Goal: Contribute content

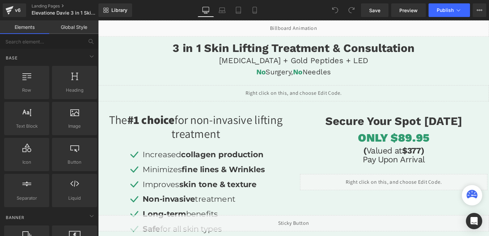
scroll to position [74, 0]
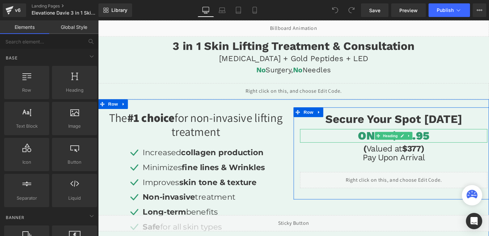
click at [442, 143] on h1 "ONLY $89.95" at bounding box center [408, 141] width 197 height 14
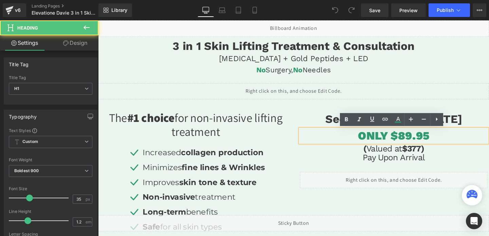
click at [418, 139] on h1 "ONLY $89.95" at bounding box center [408, 141] width 197 height 14
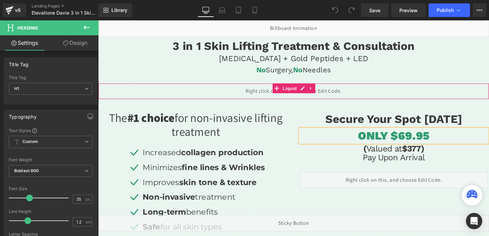
scroll to position [0, 0]
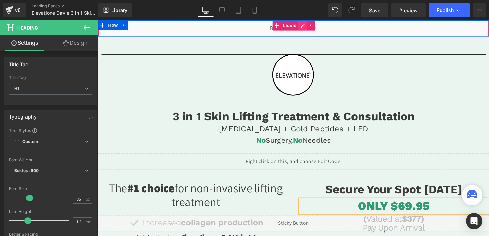
click at [313, 27] on div "Liquid" at bounding box center [303, 28] width 411 height 17
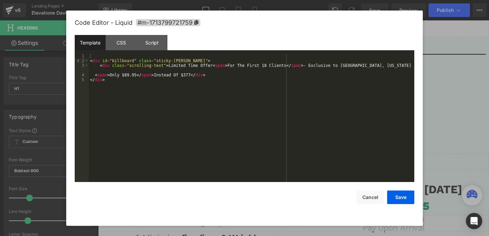
click at [130, 74] on div "< div id = "billboard" class = "sticky-[PERSON_NAME]" > < div class = "scrollin…" at bounding box center [251, 123] width 325 height 138
click at [401, 201] on button "Save" at bounding box center [400, 197] width 27 height 14
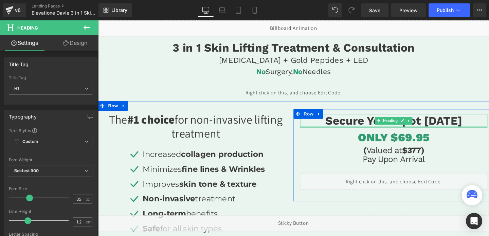
scroll to position [106, 0]
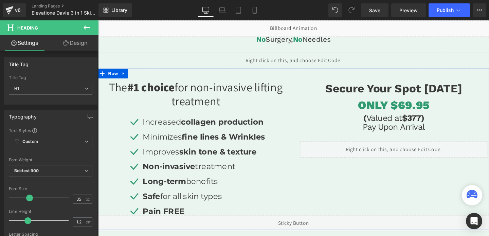
click at [420, 156] on div "Liquid" at bounding box center [408, 156] width 197 height 17
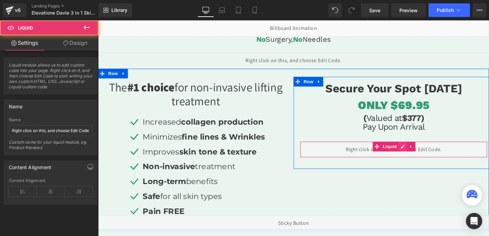
click at [419, 152] on div "Liquid" at bounding box center [408, 156] width 197 height 17
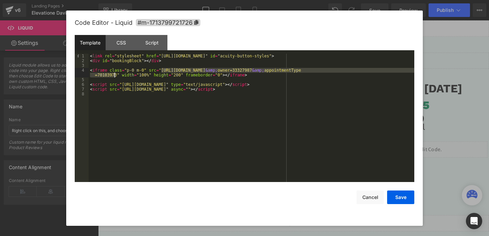
drag, startPoint x: 162, startPoint y: 70, endPoint x: 115, endPoint y: 76, distance: 47.2
click at [115, 76] on div "< link rel = "stylesheet" href = "[URL][DOMAIN_NAME]" id = "acuity-button-style…" at bounding box center [251, 123] width 325 height 138
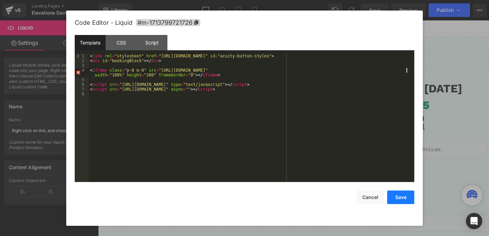
click at [406, 196] on button "Save" at bounding box center [400, 197] width 27 height 14
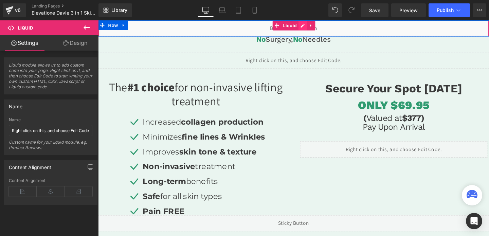
click at [315, 26] on div "Liquid" at bounding box center [303, 28] width 411 height 17
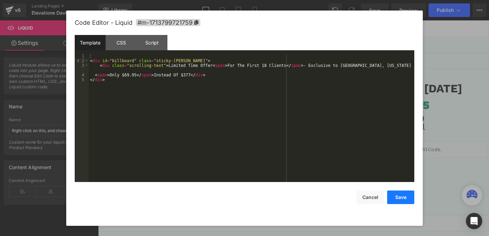
click at [392, 193] on button "Save" at bounding box center [400, 197] width 27 height 14
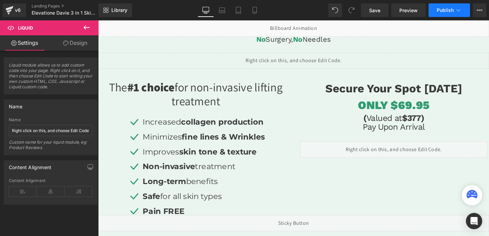
click at [445, 7] on button "Publish" at bounding box center [448, 10] width 41 height 14
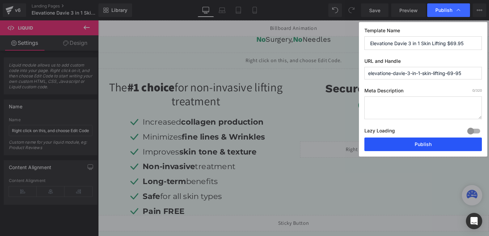
click at [422, 148] on button "Publish" at bounding box center [422, 144] width 117 height 14
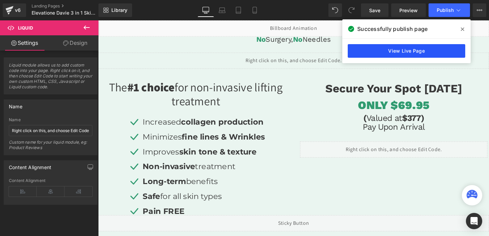
click at [414, 50] on link "View Live Page" at bounding box center [405, 51] width 117 height 14
